Goal: Task Accomplishment & Management: Complete application form

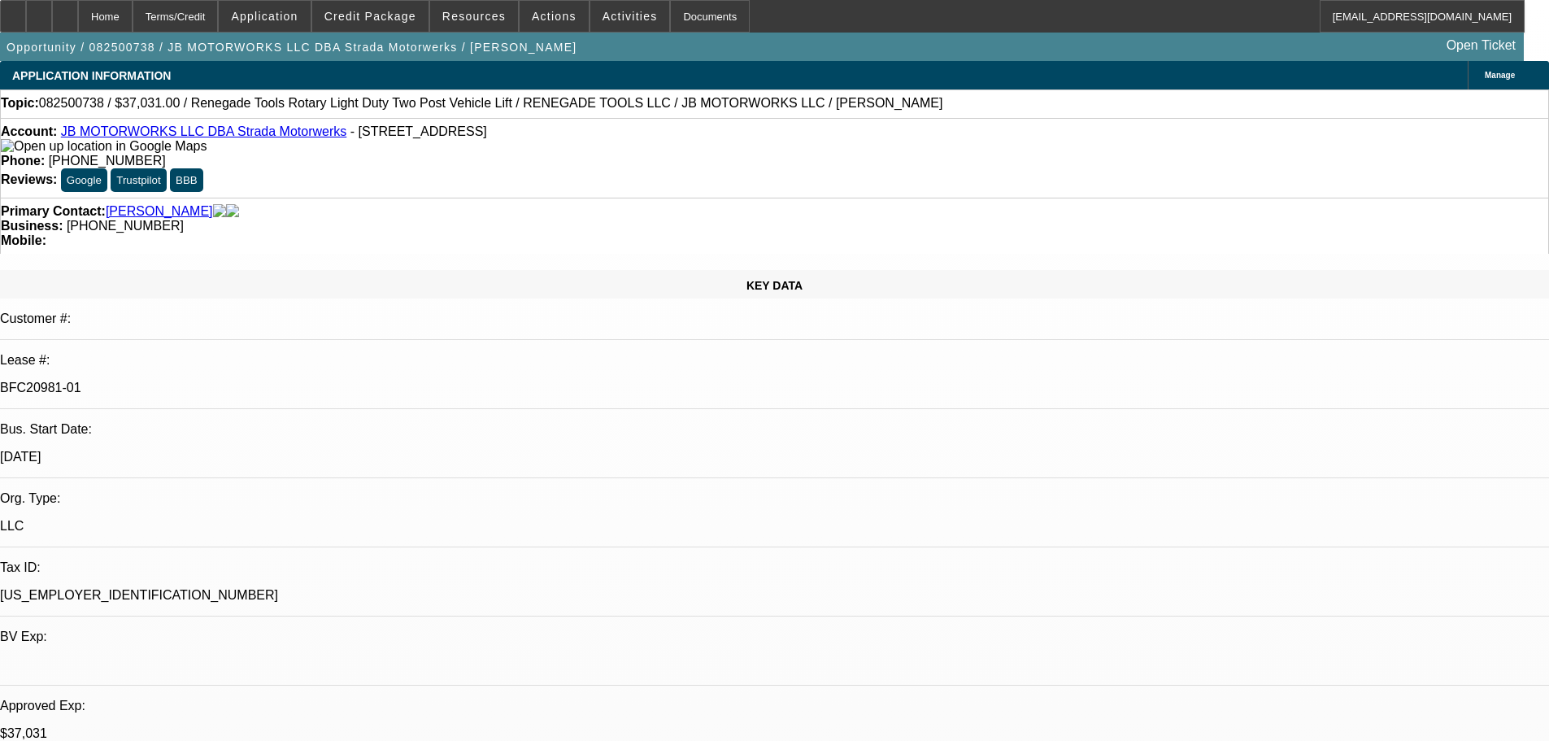
select select "0"
select select "3"
select select "0.1"
select select "4"
select select "0"
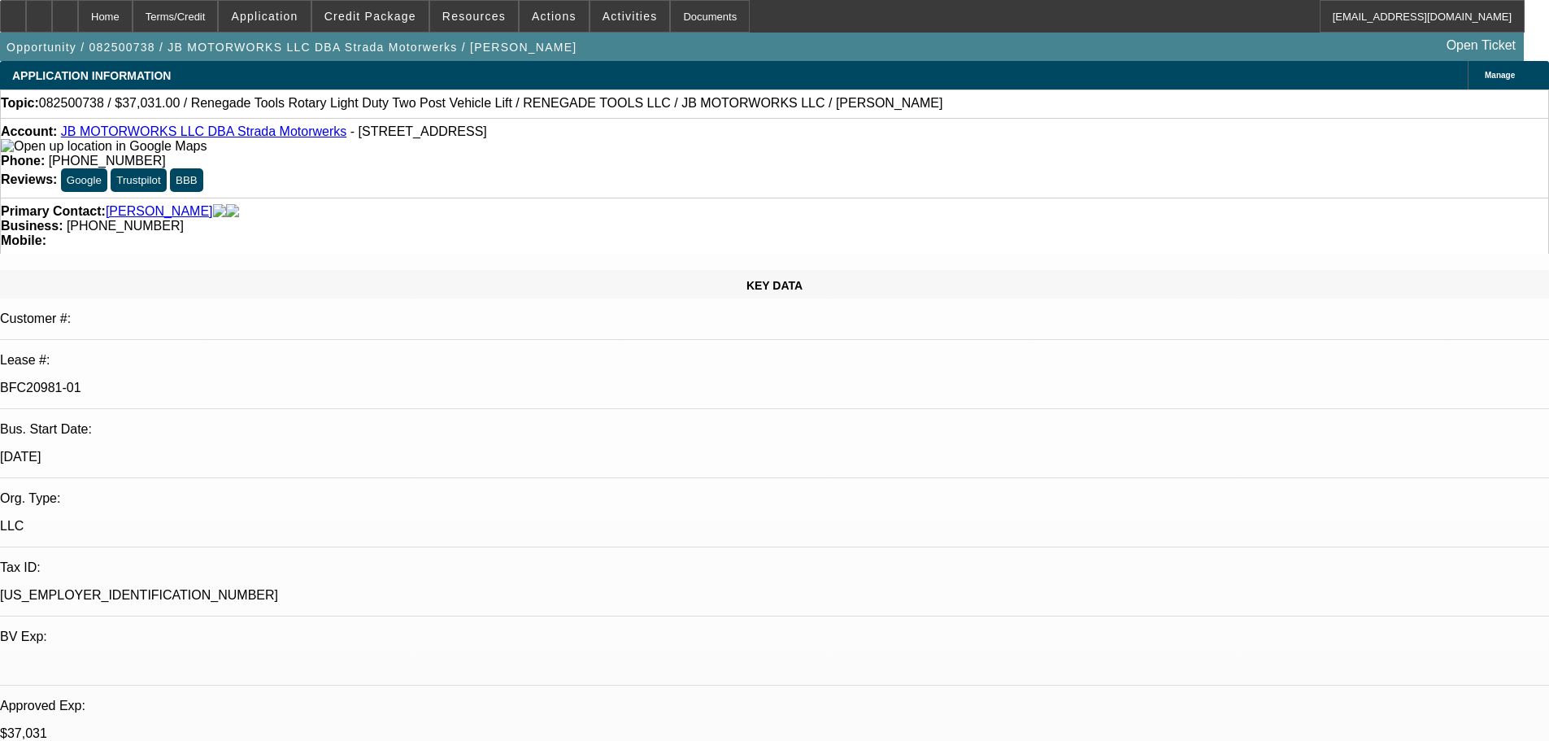
select select "3"
select select "0.1"
select select "4"
select select "0"
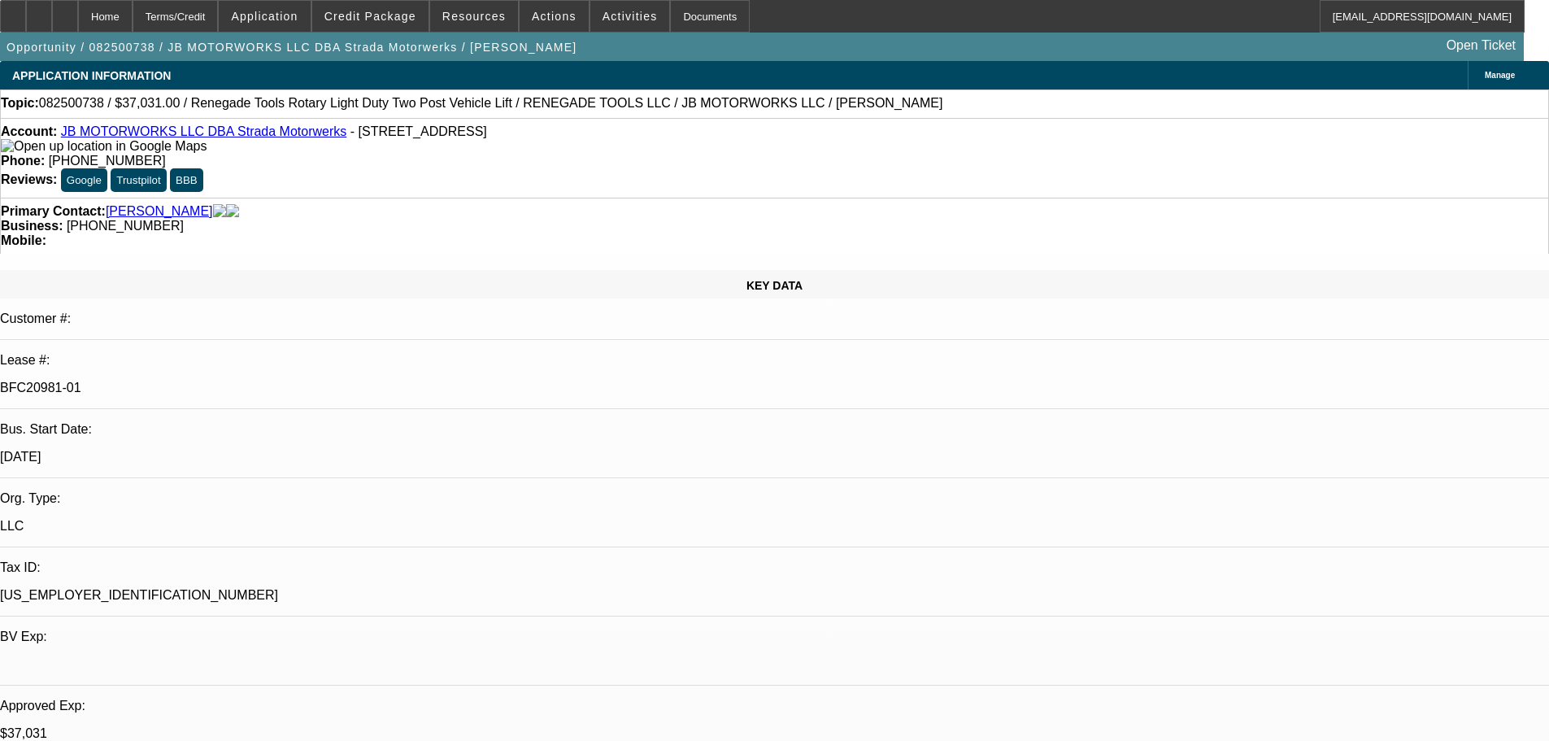
select select "3"
select select "0.1"
select select "4"
select select "0"
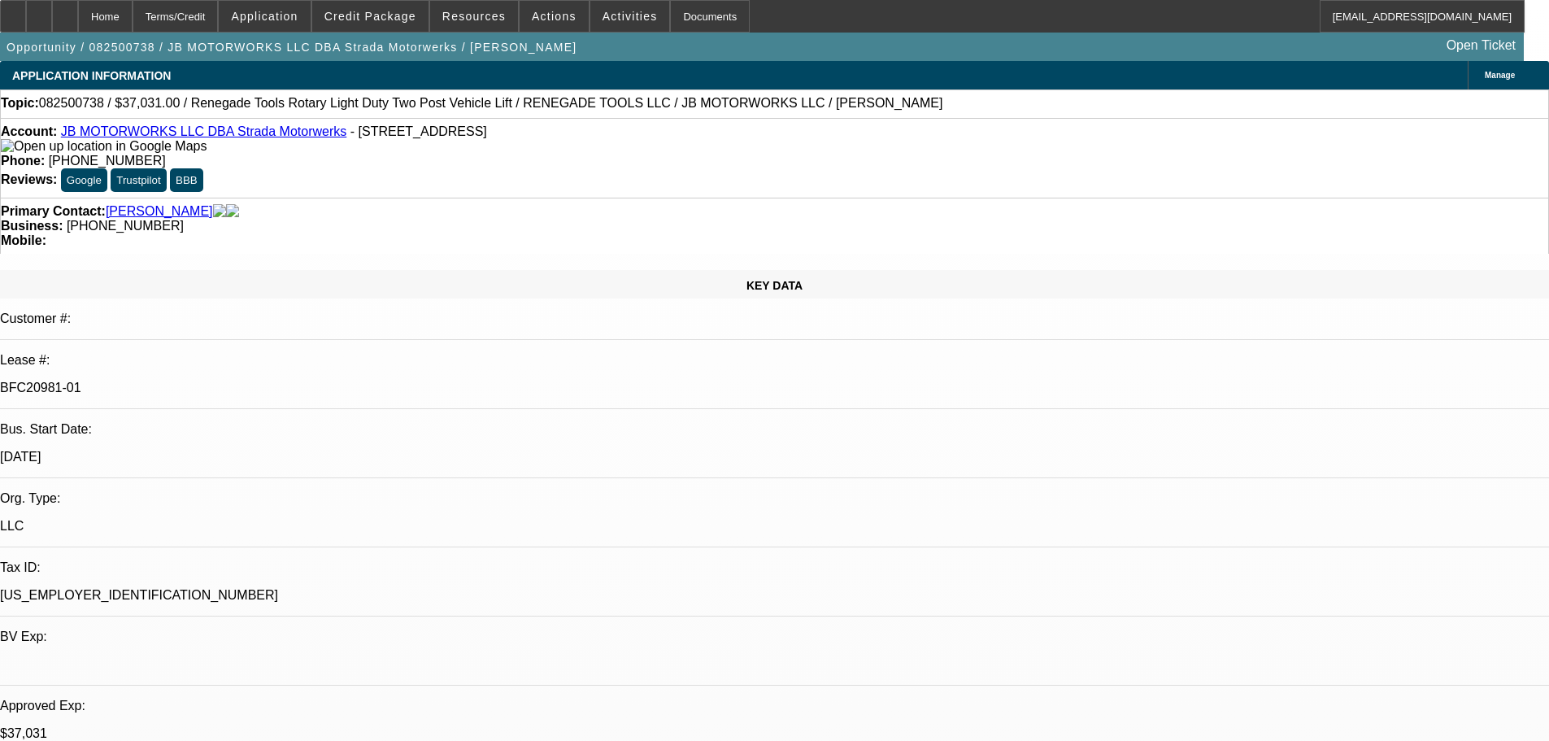
select select "3"
select select "0.1"
select select "4"
